Goal: Find specific page/section

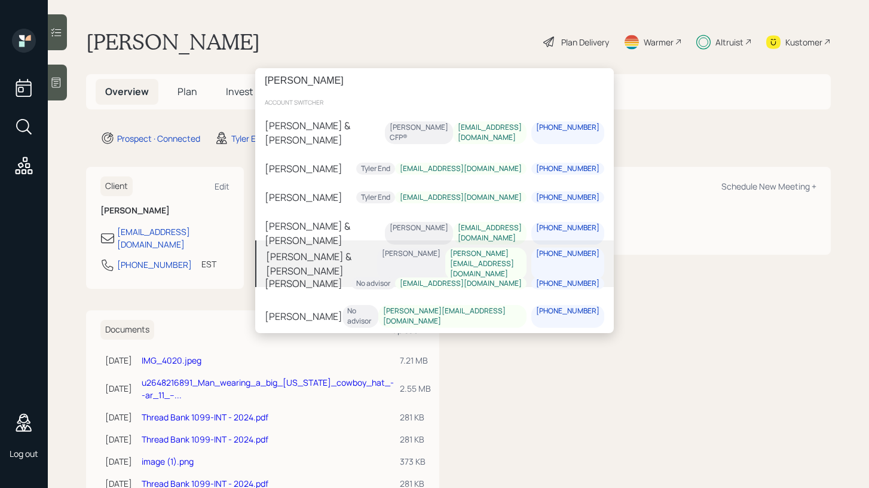
type input "[PERSON_NAME]"
click at [316, 258] on div "[PERSON_NAME] & [PERSON_NAME]" at bounding box center [321, 263] width 111 height 29
